Goal: Find specific page/section: Find specific page/section

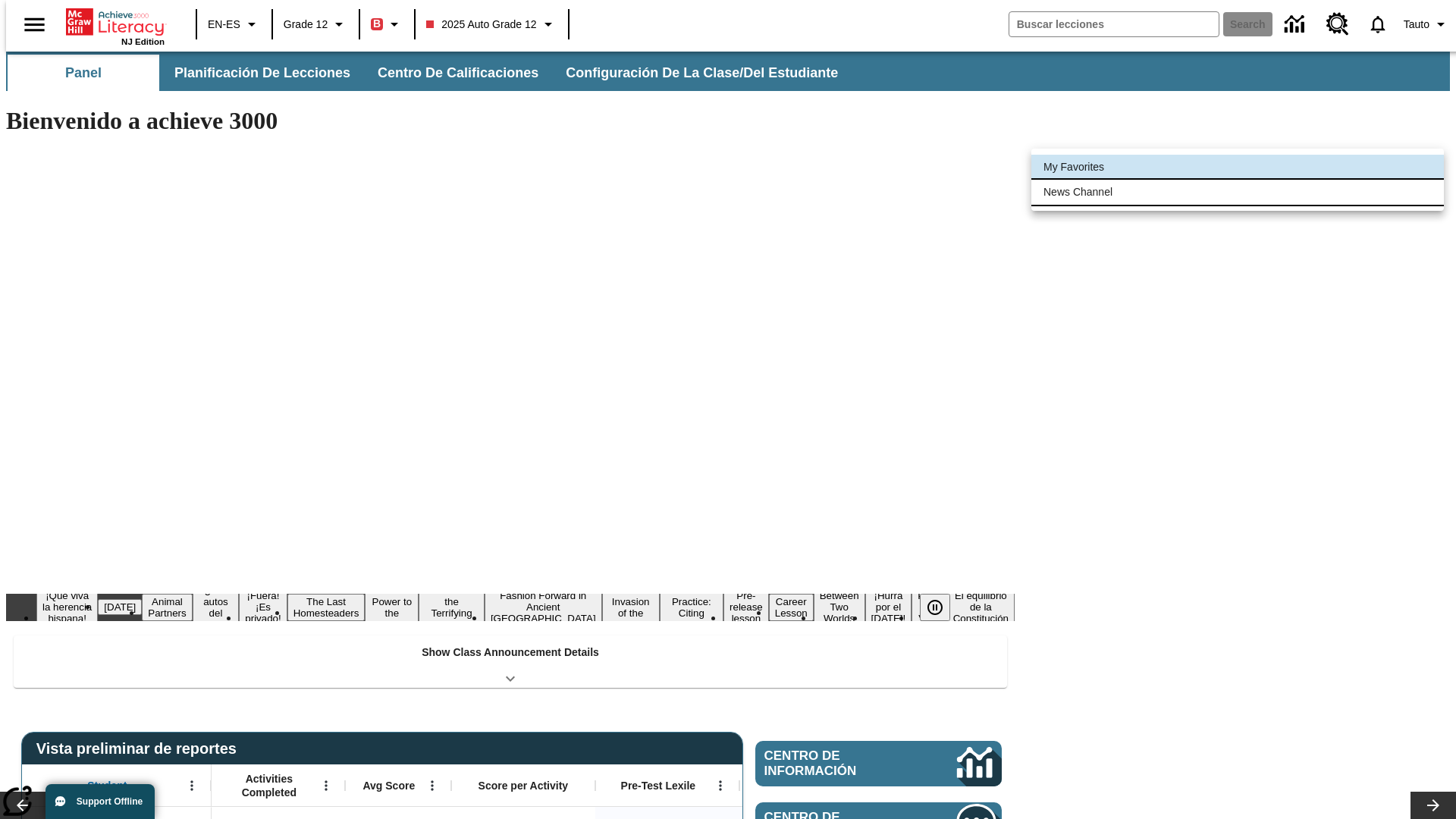
click at [1237, 192] on li "News Channel" at bounding box center [1237, 193] width 412 height 25
type input "120"
